Goal: Check status: Check status

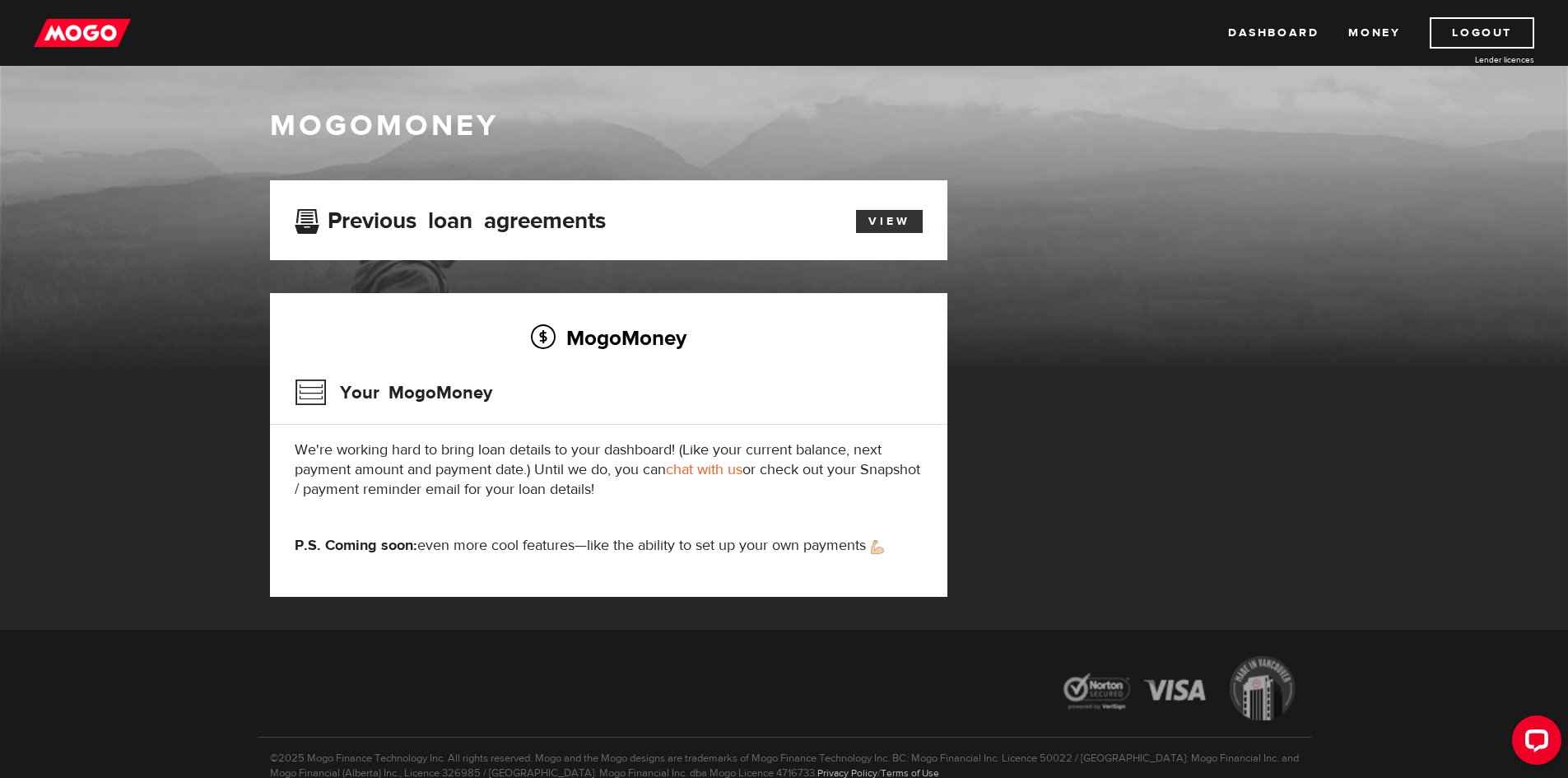
click at [900, 217] on link "View" at bounding box center [890, 221] width 66 height 23
